Goal: Transaction & Acquisition: Purchase product/service

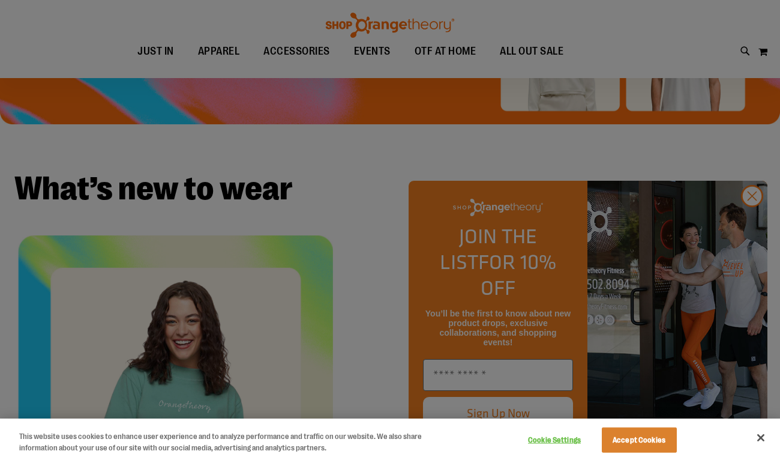
scroll to position [145, 0]
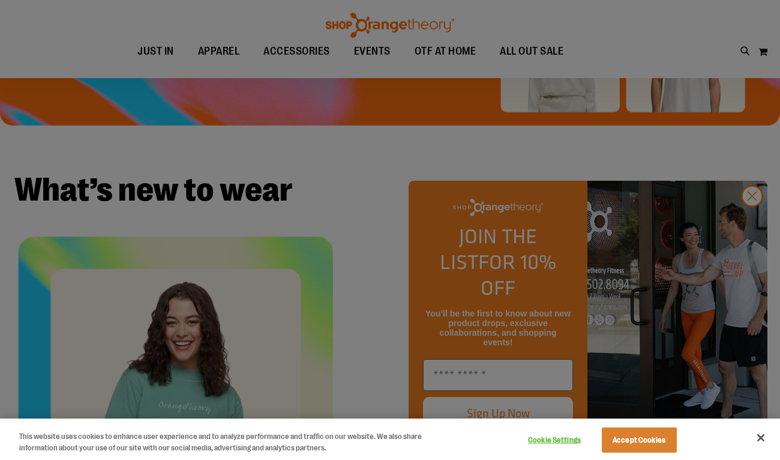
click at [755, 224] on div at bounding box center [390, 230] width 780 height 460
click at [418, 190] on div at bounding box center [390, 230] width 780 height 460
click at [660, 442] on button "Accept Cookies" at bounding box center [639, 439] width 75 height 25
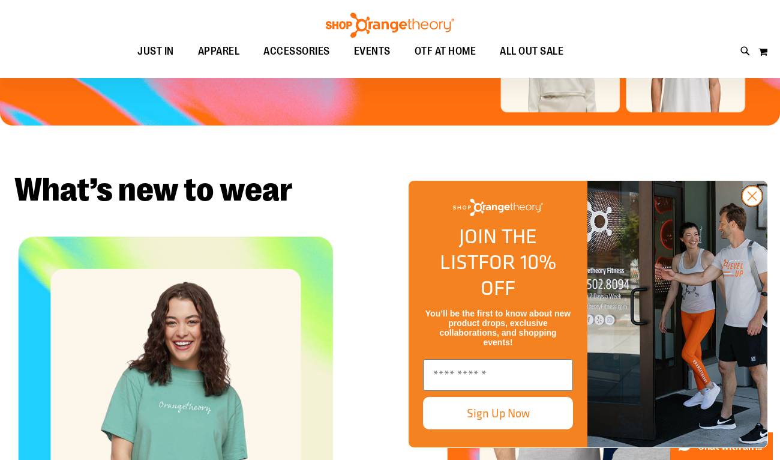
click at [750, 200] on icon "Close dialog" at bounding box center [753, 196] width 8 height 8
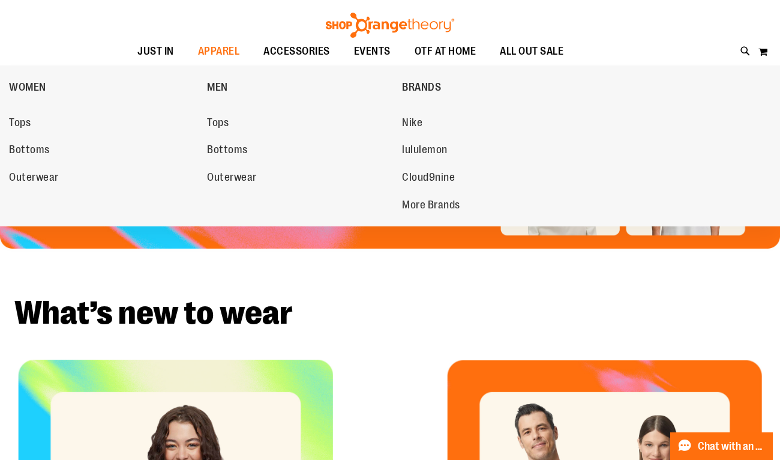
scroll to position [0, 0]
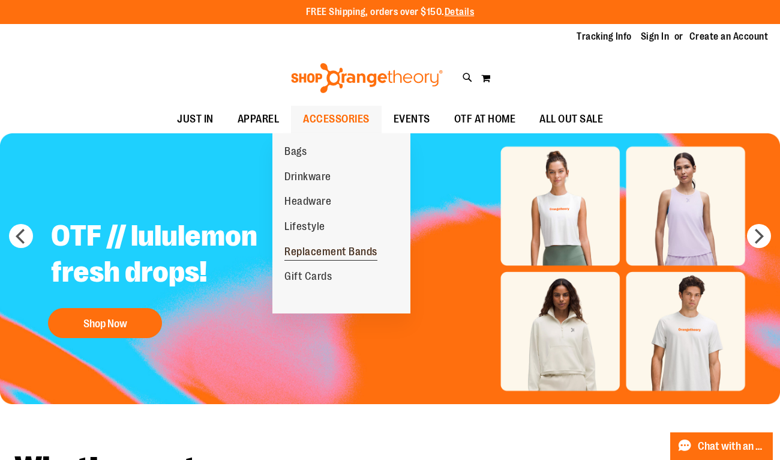
click at [315, 252] on span "Replacement Bands" at bounding box center [331, 253] width 93 height 15
